Goal: Task Accomplishment & Management: Complete application form

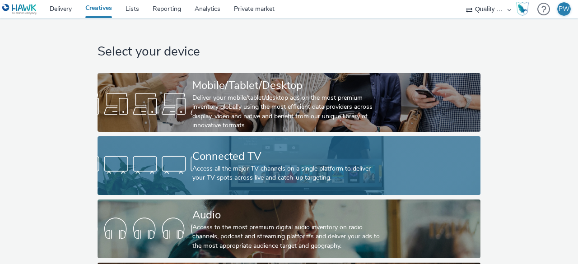
click at [277, 157] on div "Connected TV" at bounding box center [287, 157] width 190 height 16
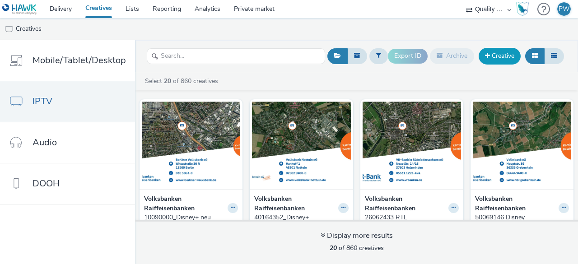
click at [501, 54] on link "Creative" at bounding box center [500, 56] width 42 height 16
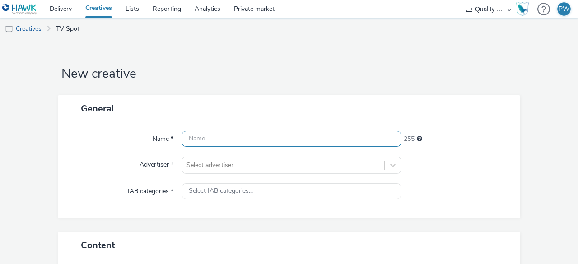
click at [190, 135] on input "text" at bounding box center [292, 139] width 220 height 16
paste input "15091704"
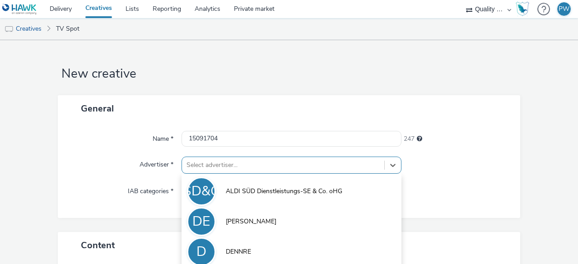
click at [200, 164] on div "option DENNRE focused, 3 of 6. 6 results available. Use Up and Down to choose o…" at bounding box center [292, 165] width 220 height 17
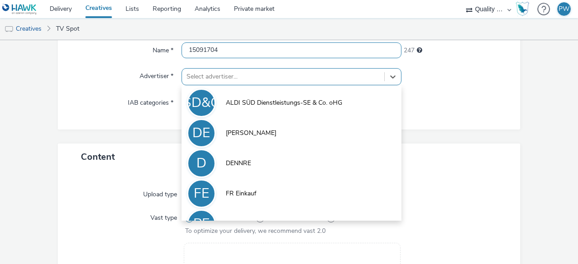
click at [232, 47] on input "15091704" at bounding box center [292, 50] width 220 height 16
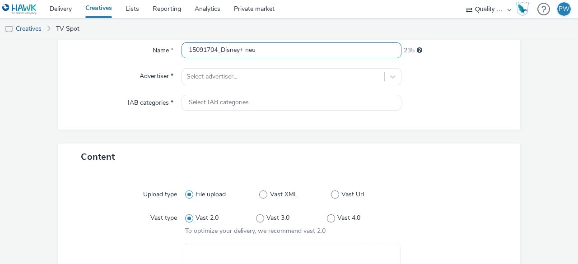
type input "15091704_Disney+ neu"
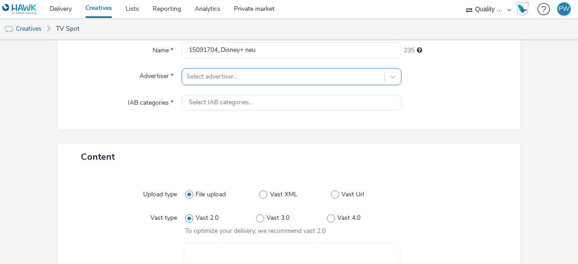
click at [234, 73] on div at bounding box center [283, 76] width 193 height 11
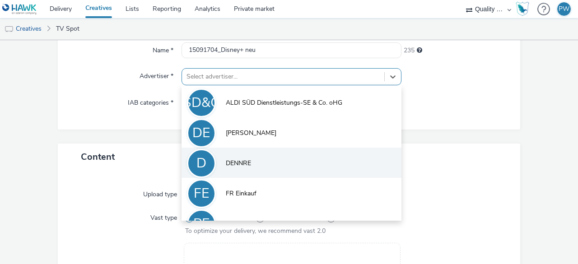
scroll to position [50, 0]
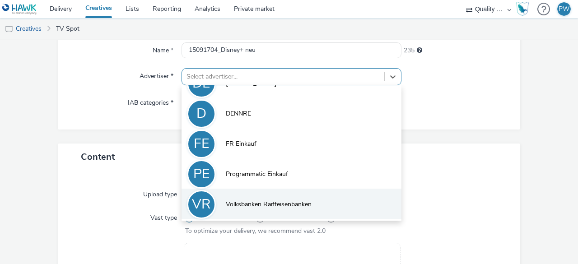
click at [251, 197] on li "VR Volksbanken Raiffeisenbanken" at bounding box center [292, 204] width 220 height 30
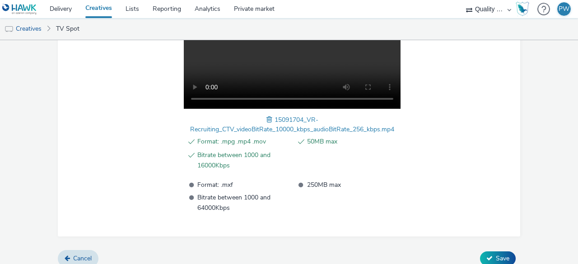
scroll to position [359, 0]
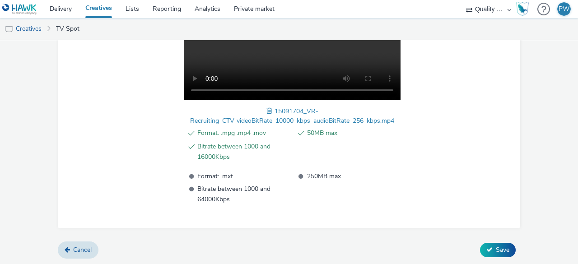
click at [442, 55] on div at bounding box center [451, 91] width 105 height 226
click at [496, 249] on span "Save" at bounding box center [503, 250] width 14 height 9
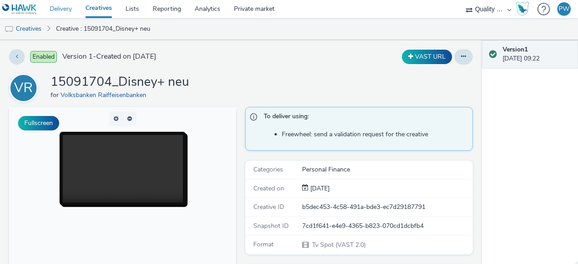
click at [57, 11] on link "Delivery" at bounding box center [61, 9] width 36 height 18
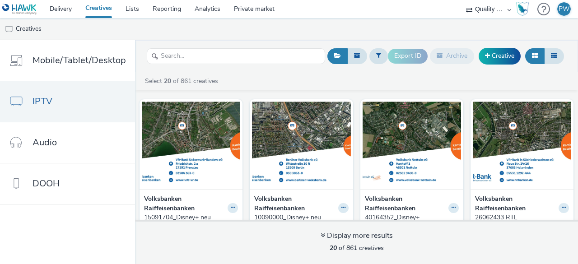
click at [295, 89] on div "Select 20 of 861 creatives" at bounding box center [356, 84] width 443 height 14
click at [486, 54] on span at bounding box center [487, 55] width 5 height 6
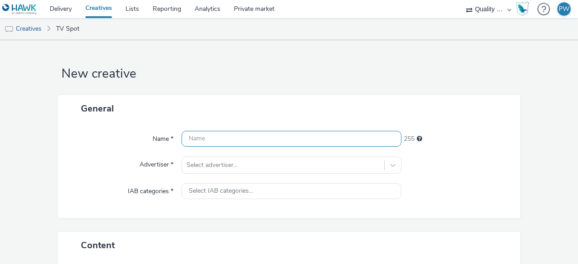
click at [193, 139] on input "text" at bounding box center [292, 139] width 220 height 16
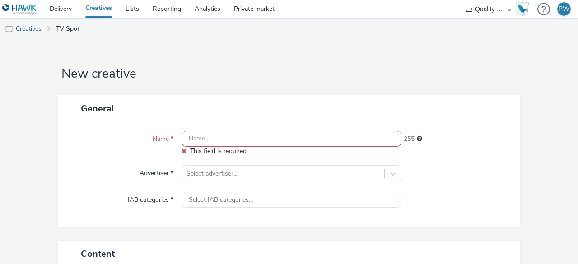
click at [213, 133] on input "text" at bounding box center [292, 139] width 220 height 16
paste input "16060122_Disney+ neu"
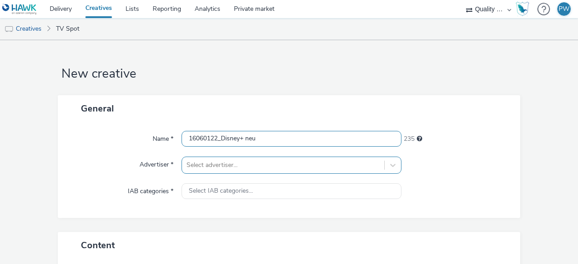
type input "16060122_Disney+ neu"
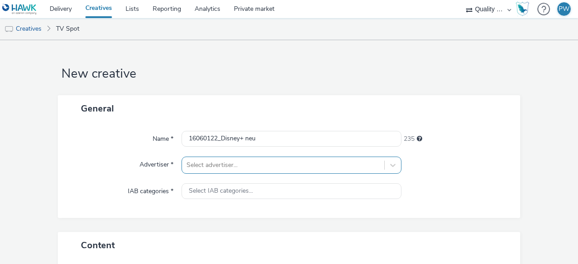
click at [203, 164] on div "Select advertiser..." at bounding box center [292, 165] width 220 height 17
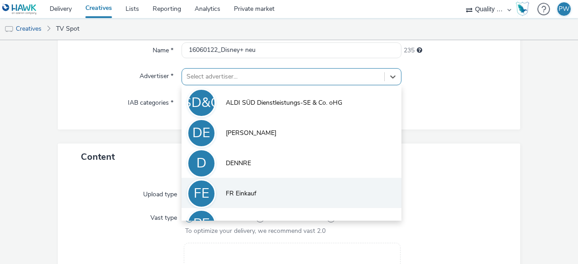
scroll to position [50, 0]
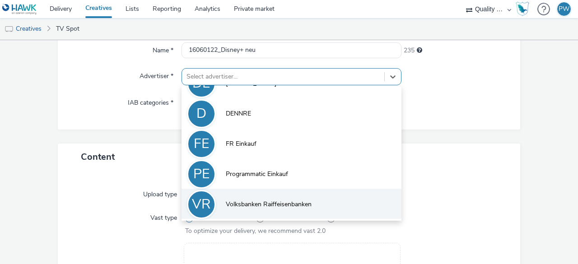
click at [217, 200] on li "VR Volksbanken Raiffeisenbanken" at bounding box center [292, 204] width 220 height 30
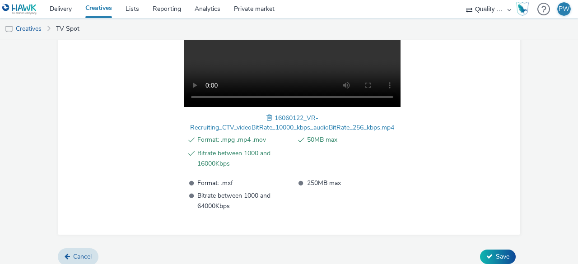
scroll to position [359, 0]
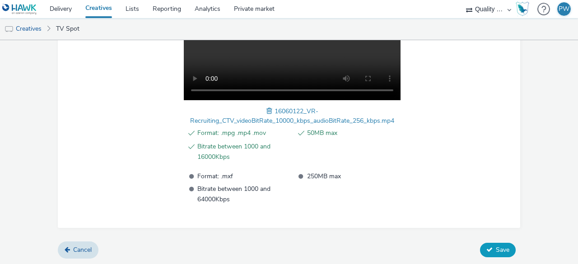
click at [496, 251] on span "Save" at bounding box center [503, 250] width 14 height 9
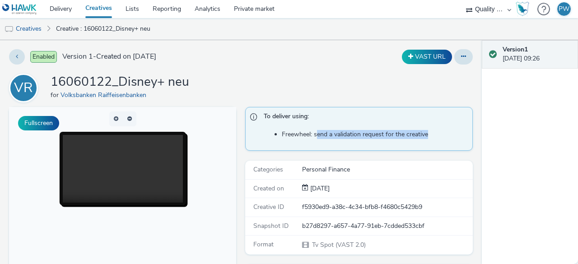
drag, startPoint x: 325, startPoint y: 133, endPoint x: 428, endPoint y: 135, distance: 102.6
click at [428, 135] on li "Freewheel: send a validation request for the creative" at bounding box center [375, 134] width 186 height 9
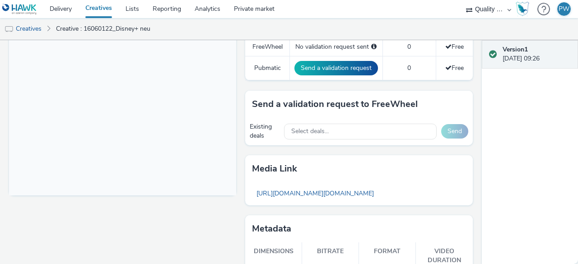
scroll to position [314, 0]
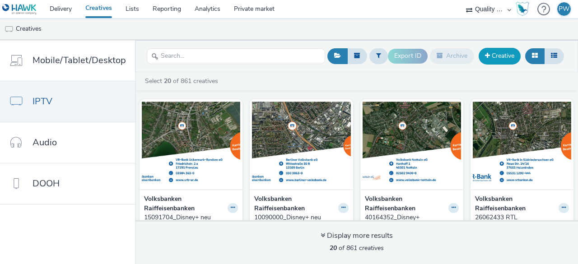
click at [491, 50] on link "Creative" at bounding box center [500, 56] width 42 height 16
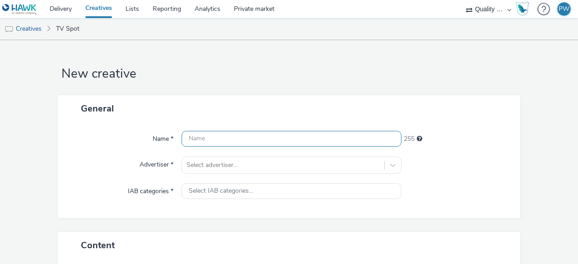
click at [206, 139] on input "text" at bounding box center [292, 139] width 220 height 16
paste input "16061938_Disney+ neu"
type input "16061938_Disney+ neu"
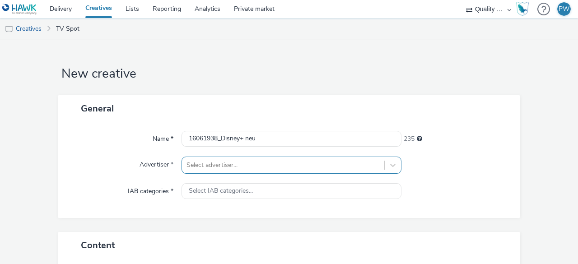
click at [219, 167] on div "Select advertiser..." at bounding box center [292, 165] width 220 height 17
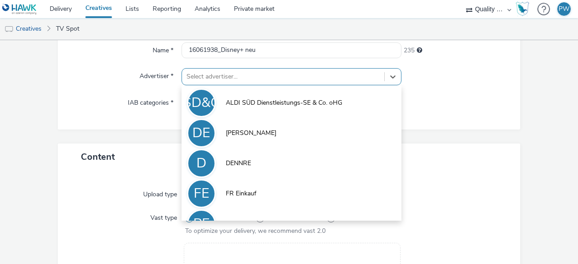
scroll to position [50, 0]
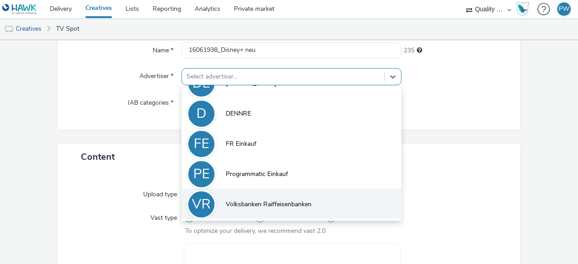
click at [249, 205] on span "Volksbanken Raiffeisenbanken" at bounding box center [269, 204] width 86 height 9
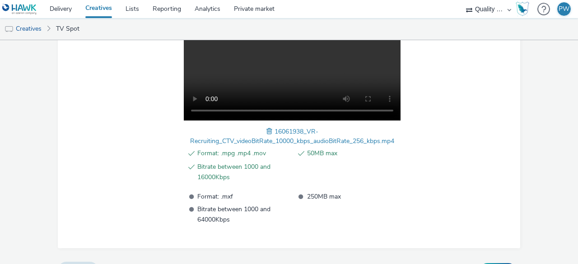
scroll to position [359, 0]
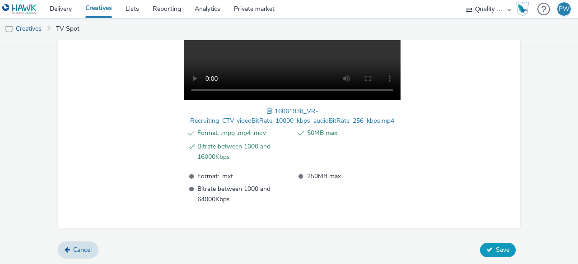
click at [496, 251] on span "Save" at bounding box center [503, 250] width 14 height 9
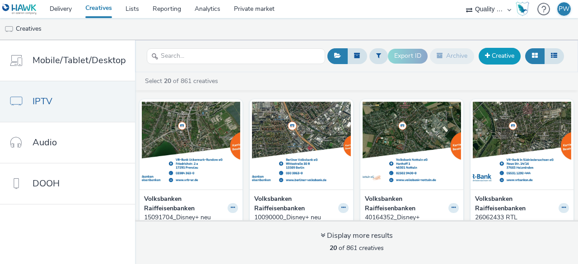
click at [500, 56] on link "Creative" at bounding box center [500, 56] width 42 height 16
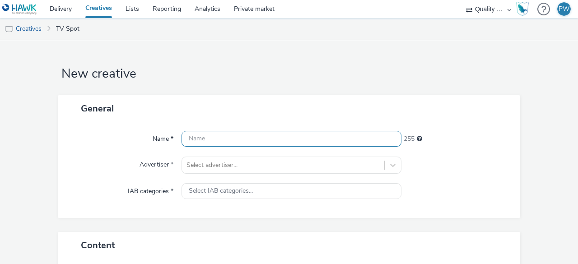
click at [206, 136] on input "text" at bounding box center [292, 139] width 220 height 16
paste input "16091994_Disney+ neu"
type input "16091994_Disney+ neu"
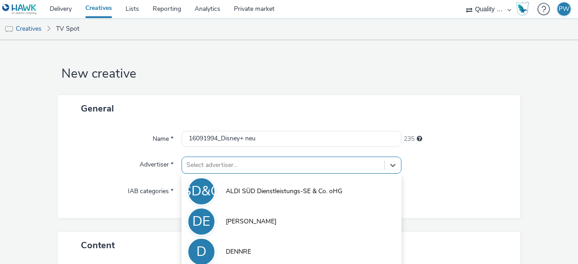
scroll to position [89, 0]
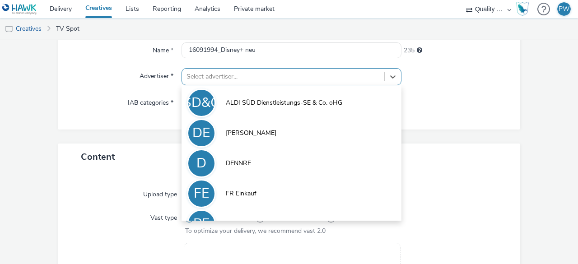
click at [218, 85] on div "option DENNRE focused, 3 of 6. 6 results available. Use Up and Down to choose o…" at bounding box center [292, 76] width 220 height 17
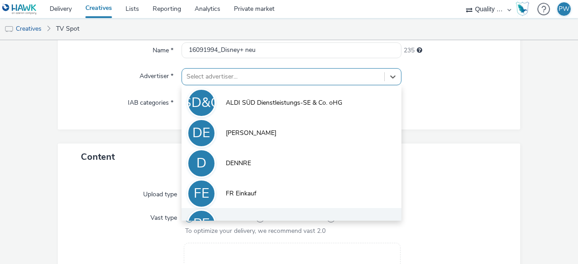
scroll to position [50, 0]
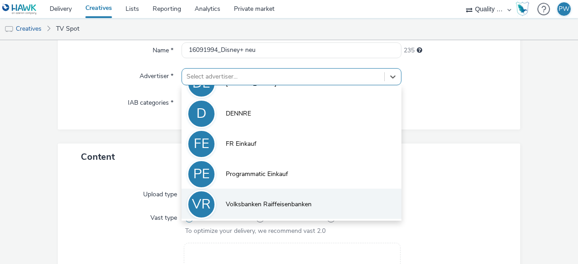
click at [226, 202] on span "Volksbanken Raiffeisenbanken" at bounding box center [269, 204] width 86 height 9
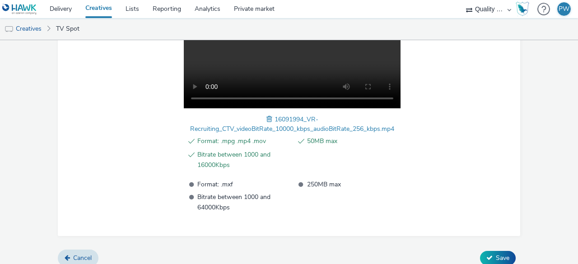
scroll to position [359, 0]
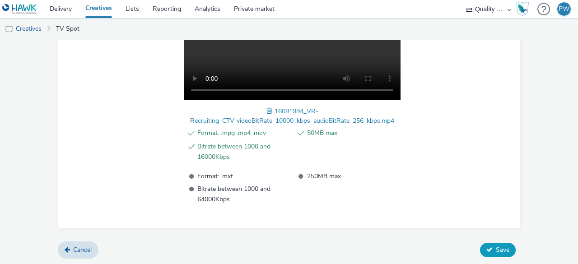
click at [488, 248] on button "Save" at bounding box center [498, 250] width 36 height 14
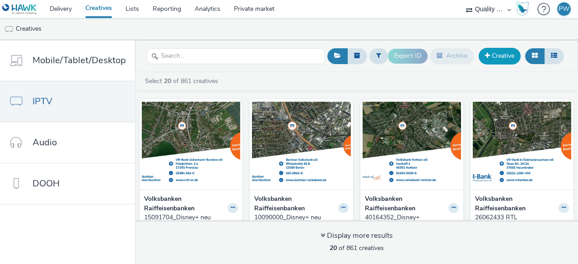
click at [510, 57] on link "Creative" at bounding box center [500, 56] width 42 height 16
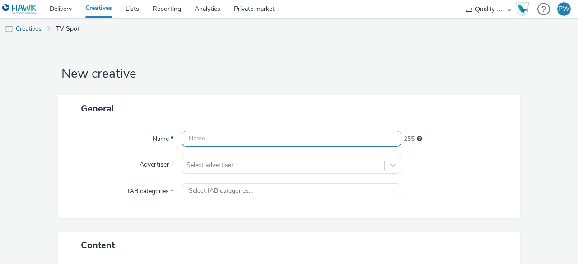
click at [219, 136] on input "text" at bounding box center [292, 139] width 220 height 16
paste input "16062008_Disney+ neu"
type input "16062008_Disney+ neu"
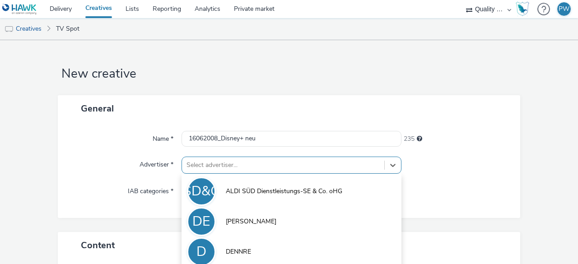
click at [203, 163] on div "option DENNRE focused, 3 of 6. 6 results available. Use Up and Down to choose o…" at bounding box center [292, 165] width 220 height 17
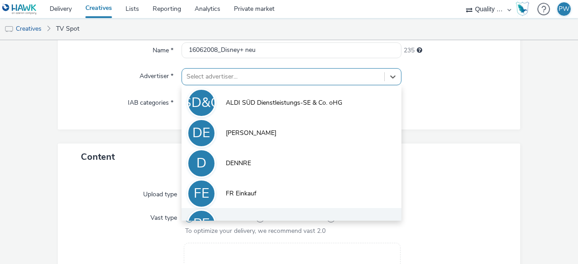
scroll to position [50, 0]
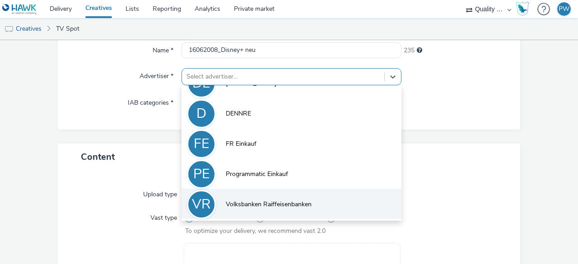
click at [225, 197] on li "VR Volksbanken Raiffeisenbanken" at bounding box center [292, 204] width 220 height 30
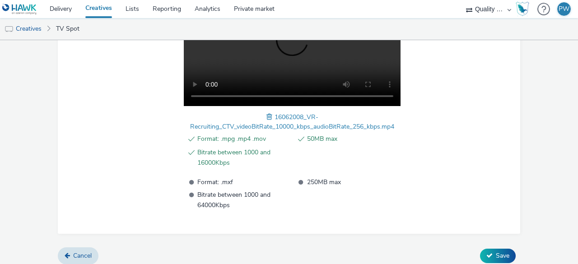
scroll to position [359, 0]
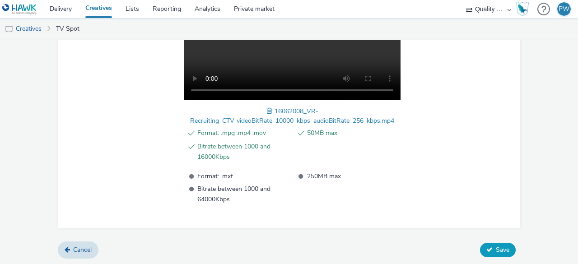
click at [489, 252] on button "Save" at bounding box center [498, 250] width 36 height 14
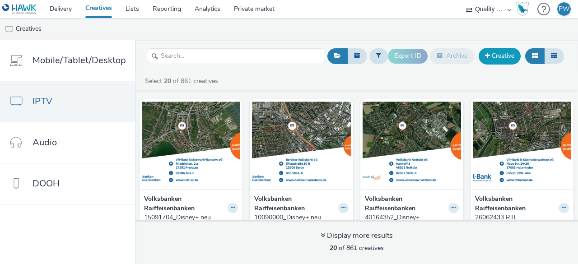
click at [506, 58] on link "Creative" at bounding box center [500, 56] width 42 height 16
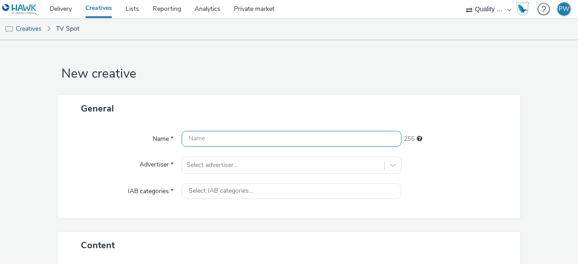
click at [245, 135] on input "text" at bounding box center [292, 139] width 220 height 16
paste input "17092404_Disney+ neu"
type input "17092404_Disney+ neu"
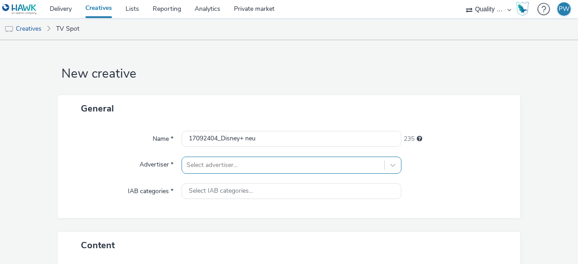
click at [224, 166] on div "Select advertiser..." at bounding box center [292, 165] width 220 height 17
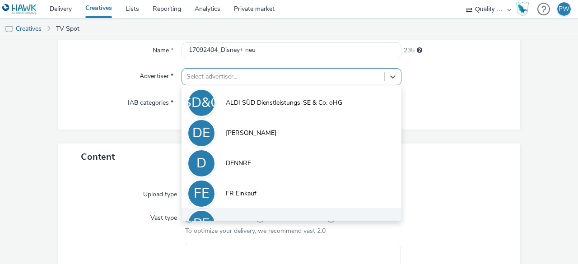
scroll to position [50, 0]
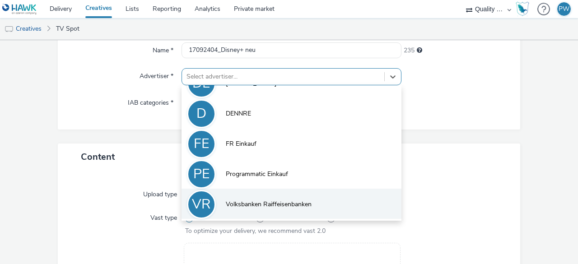
click at [235, 201] on span "Volksbanken Raiffeisenbanken" at bounding box center [269, 204] width 86 height 9
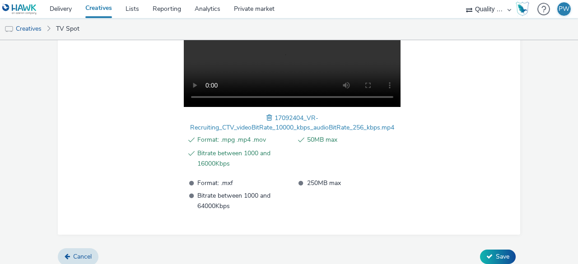
scroll to position [359, 0]
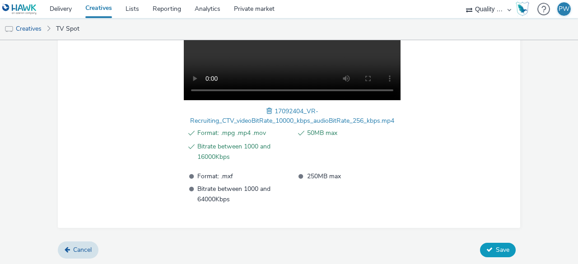
click at [496, 249] on span "Save" at bounding box center [503, 250] width 14 height 9
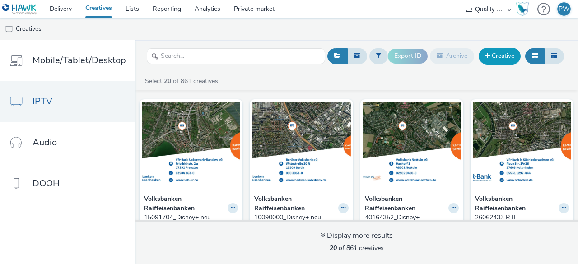
click at [508, 53] on link "Creative" at bounding box center [500, 56] width 42 height 16
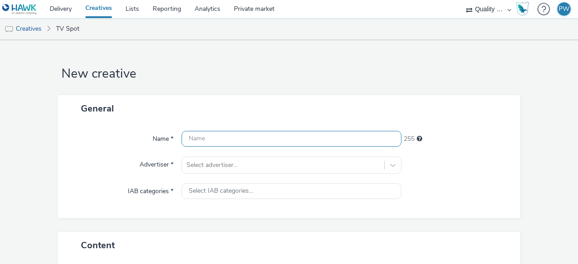
click at [230, 136] on input "text" at bounding box center [292, 139] width 220 height 16
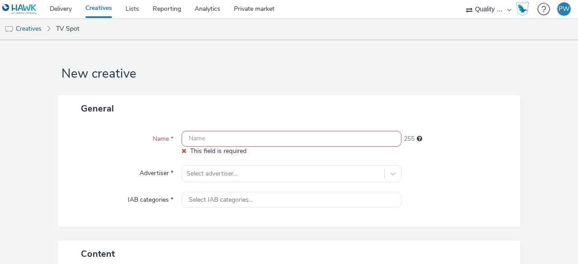
click at [201, 140] on input "text" at bounding box center [292, 139] width 220 height 16
click at [191, 133] on input "text" at bounding box center [292, 139] width 220 height 16
paste input "16062073_Disney+ neu"
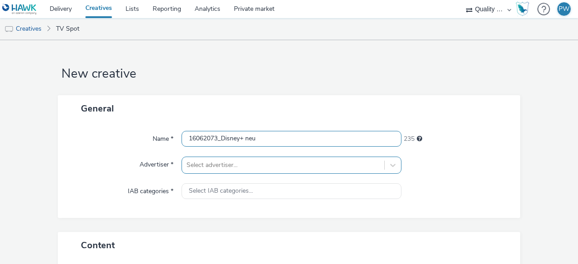
type input "16062073_Disney+ neu"
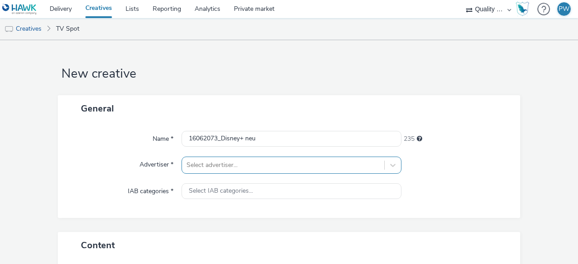
click at [215, 168] on div "Select advertiser..." at bounding box center [292, 165] width 220 height 17
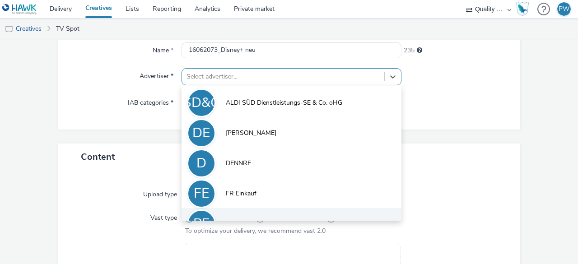
scroll to position [50, 0]
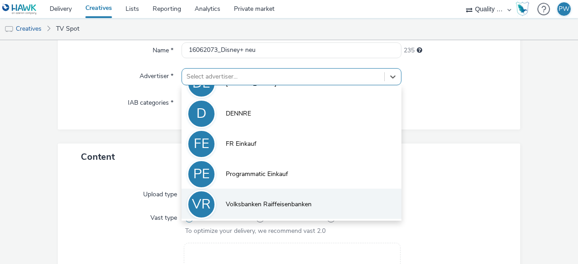
click at [226, 202] on span "Volksbanken Raiffeisenbanken" at bounding box center [269, 204] width 86 height 9
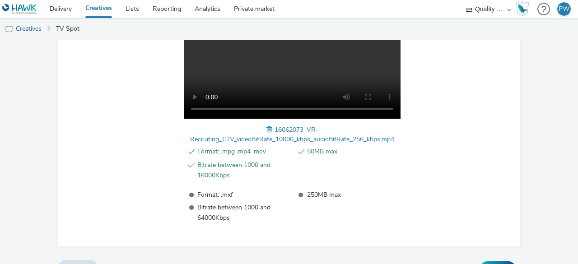
scroll to position [359, 0]
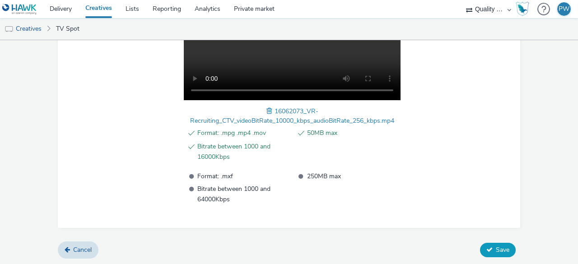
click at [483, 245] on button "Save" at bounding box center [498, 250] width 36 height 14
